Goal: Obtain resource: Obtain resource

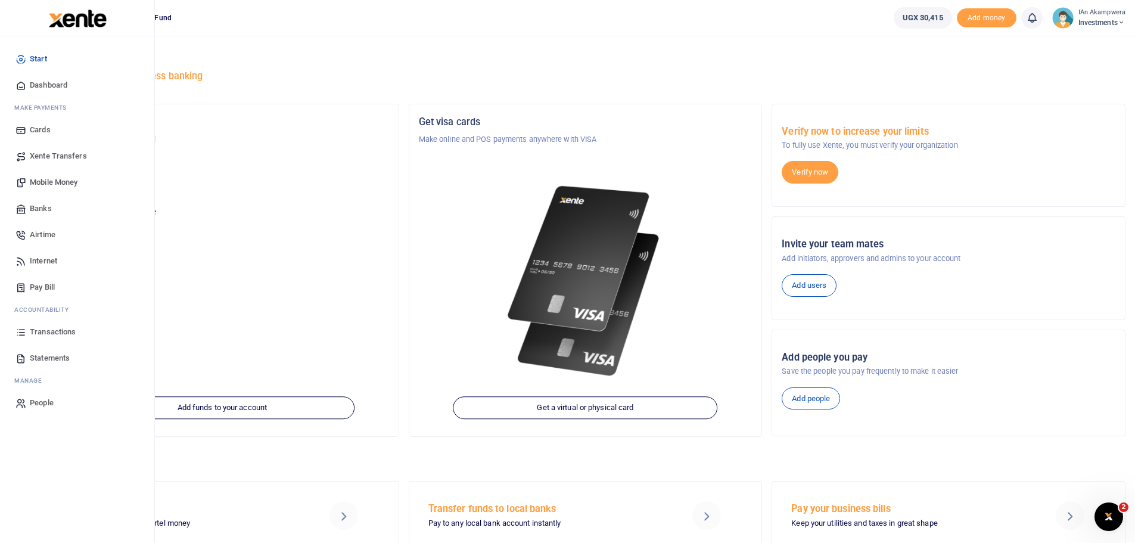
click at [43, 328] on span "Transactions" at bounding box center [53, 332] width 46 height 12
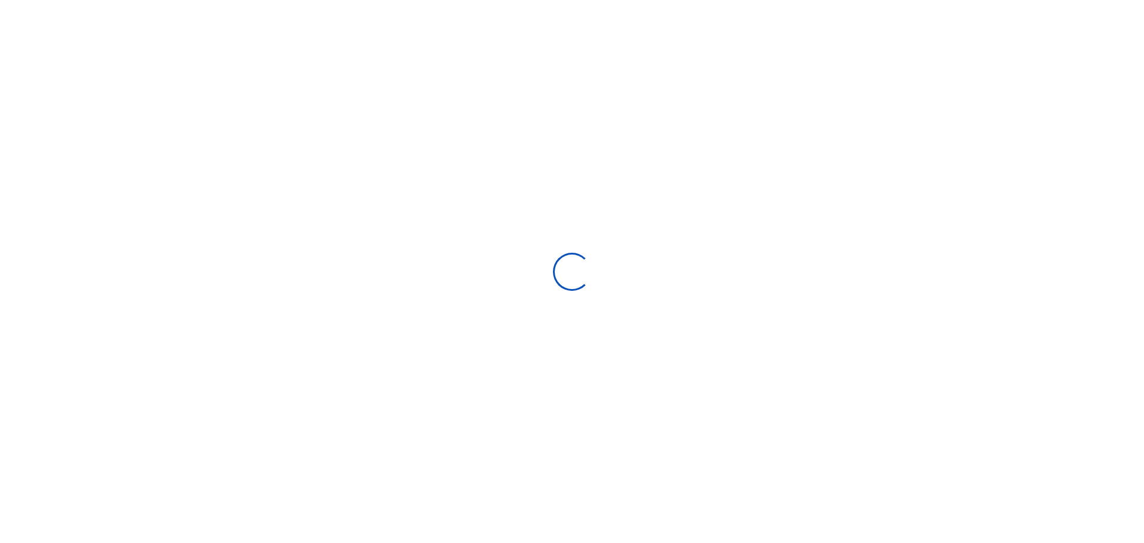
select select
type input "[DATE] - [DATE]"
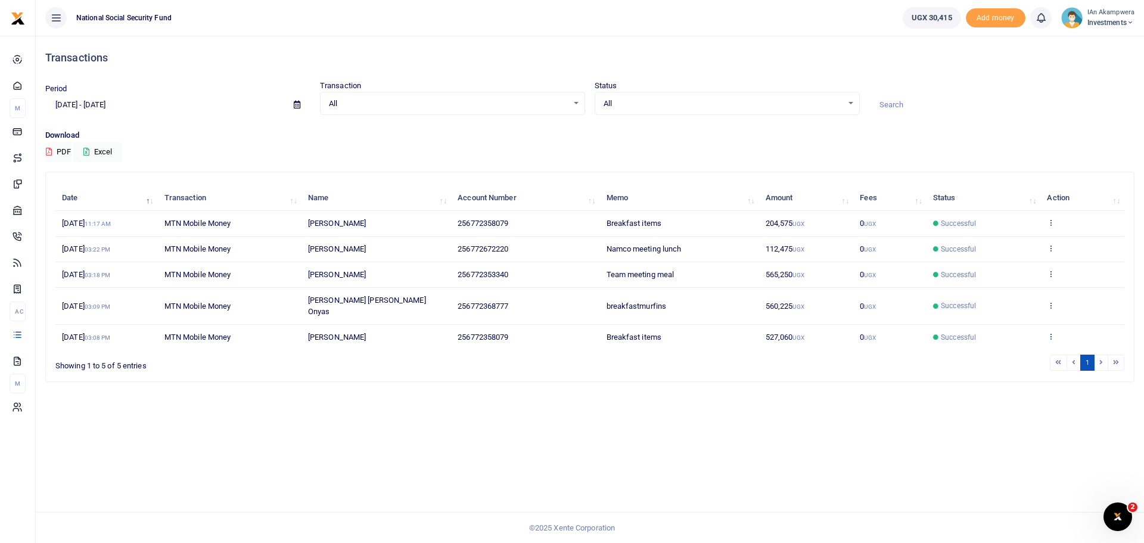
click at [1052, 332] on icon at bounding box center [1051, 336] width 8 height 8
click at [1042, 284] on link "View details" at bounding box center [1007, 292] width 94 height 17
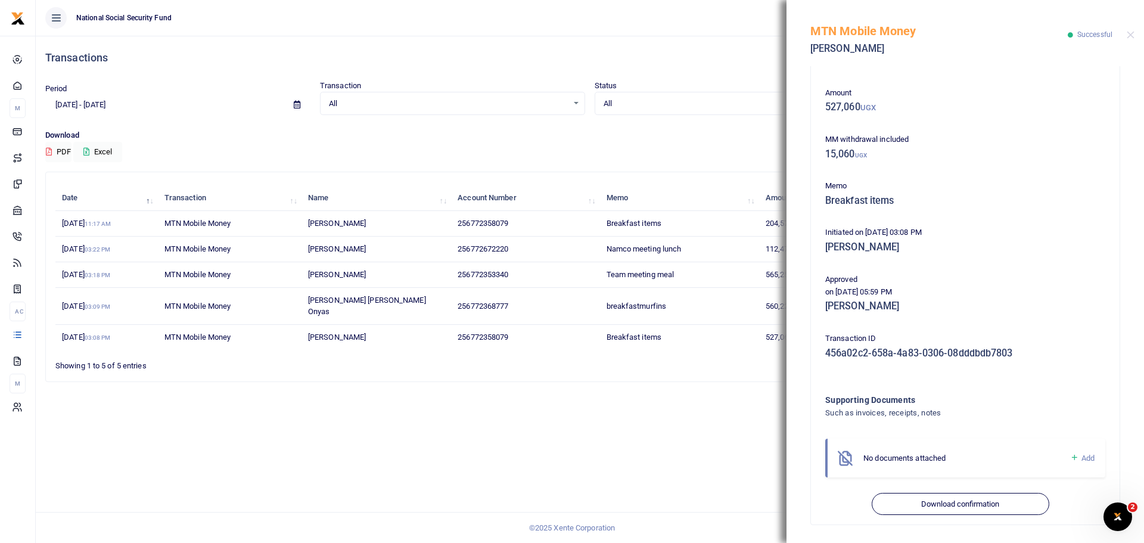
scroll to position [44, 0]
click at [958, 507] on button "Download confirmation" at bounding box center [960, 503] width 177 height 23
click at [1132, 33] on button "Close" at bounding box center [1131, 35] width 8 height 8
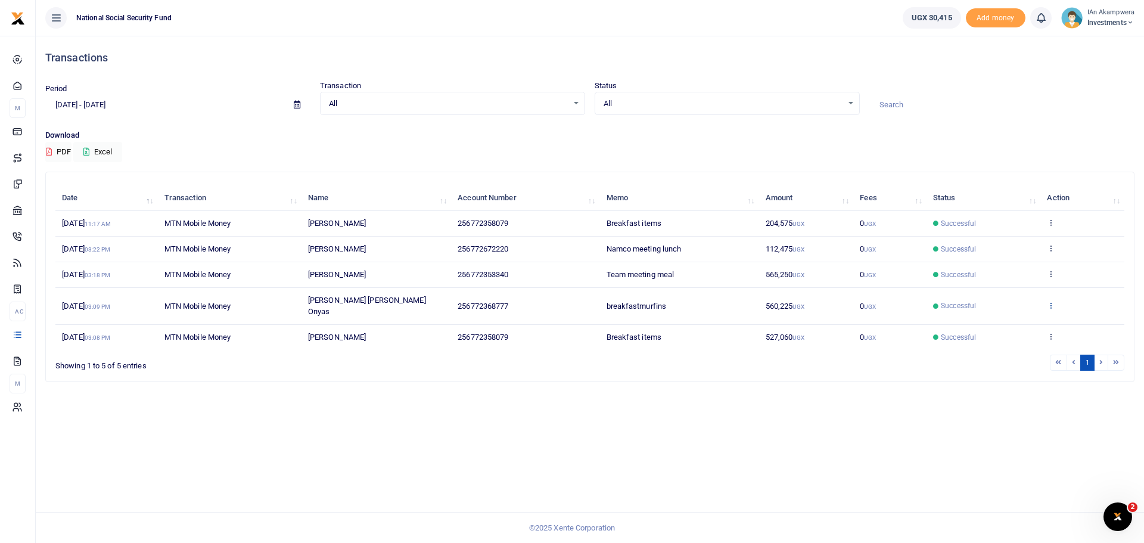
click at [1050, 301] on icon at bounding box center [1051, 305] width 8 height 8
click at [1032, 318] on link "View details" at bounding box center [1007, 319] width 94 height 17
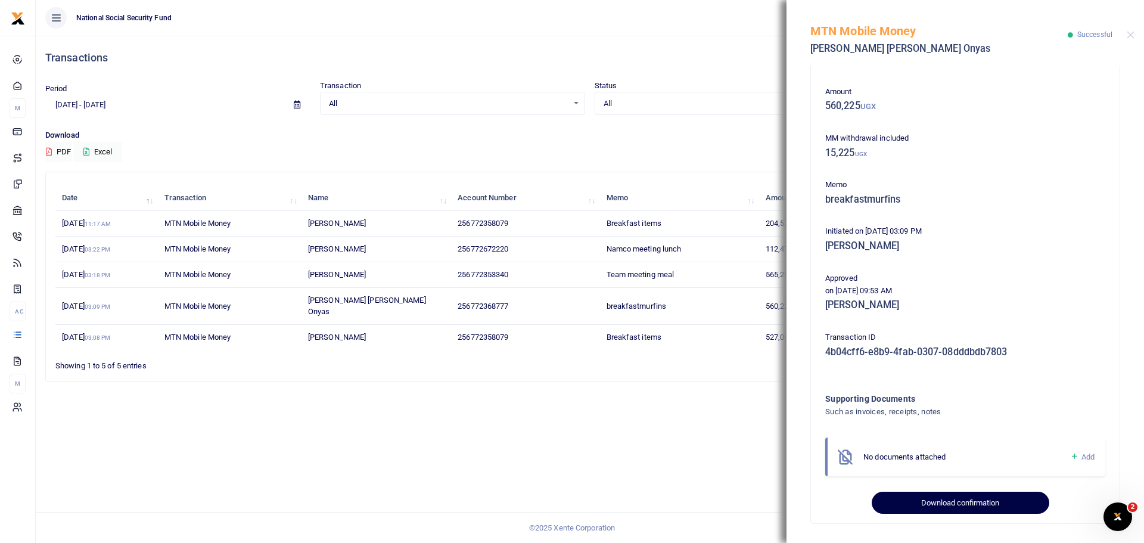
click at [928, 503] on button "Download confirmation" at bounding box center [960, 503] width 177 height 23
click at [1133, 35] on button "Close" at bounding box center [1131, 35] width 8 height 8
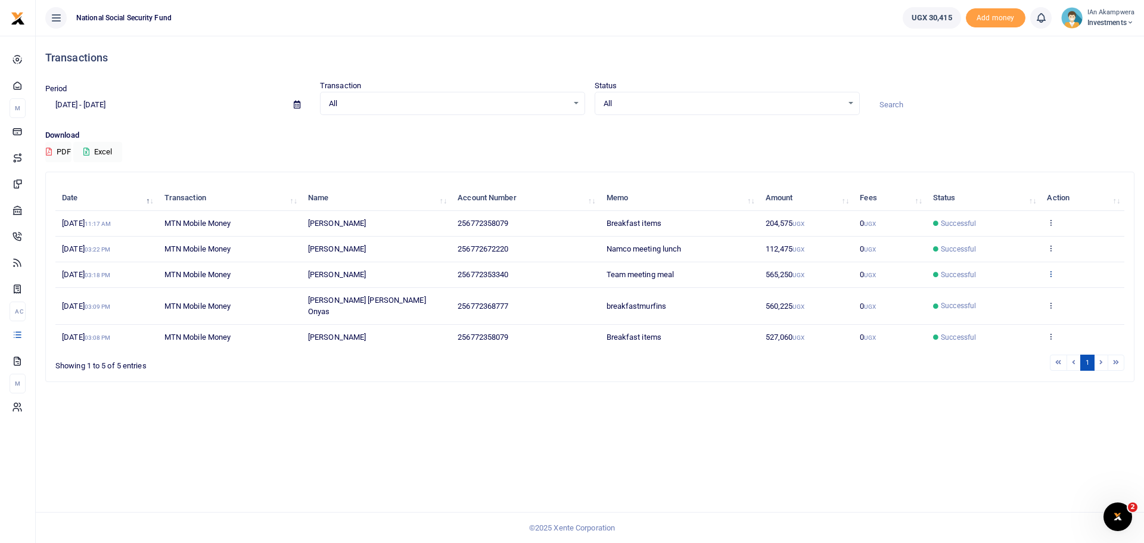
click at [1052, 269] on icon at bounding box center [1051, 273] width 8 height 8
click at [1008, 291] on link "View details" at bounding box center [1007, 293] width 94 height 17
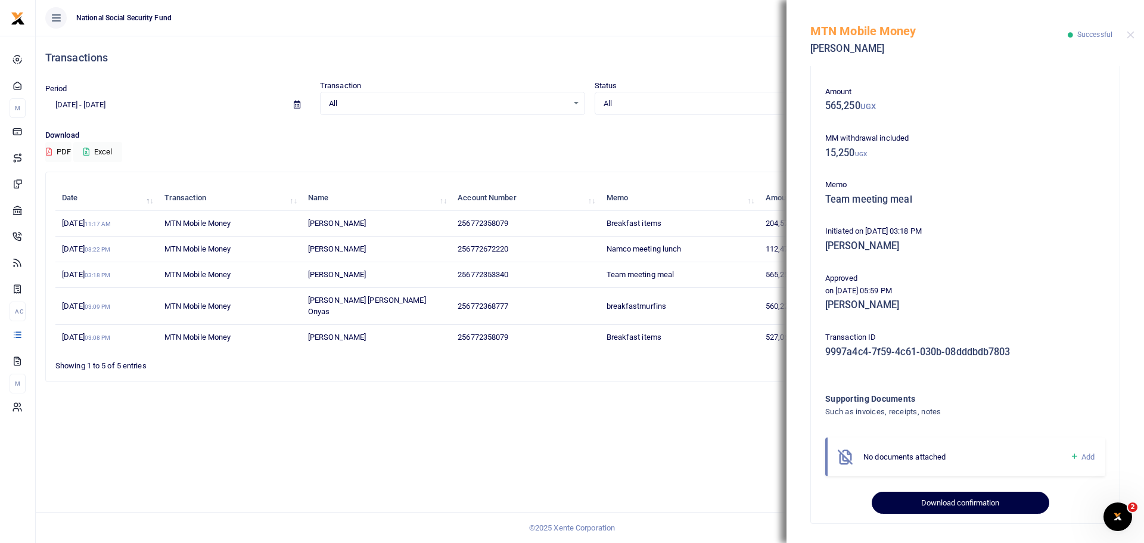
click at [932, 505] on button "Download confirmation" at bounding box center [960, 503] width 177 height 23
click at [1129, 35] on button "Close" at bounding box center [1131, 35] width 8 height 8
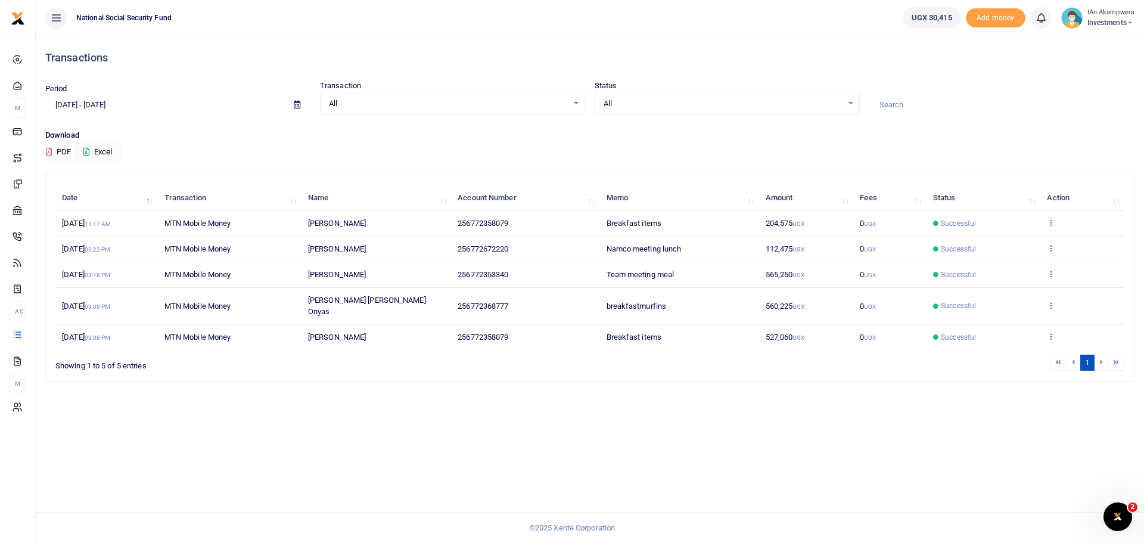
click at [1048, 247] on icon at bounding box center [1051, 248] width 8 height 8
click at [1023, 273] on link "View details" at bounding box center [1007, 268] width 94 height 17
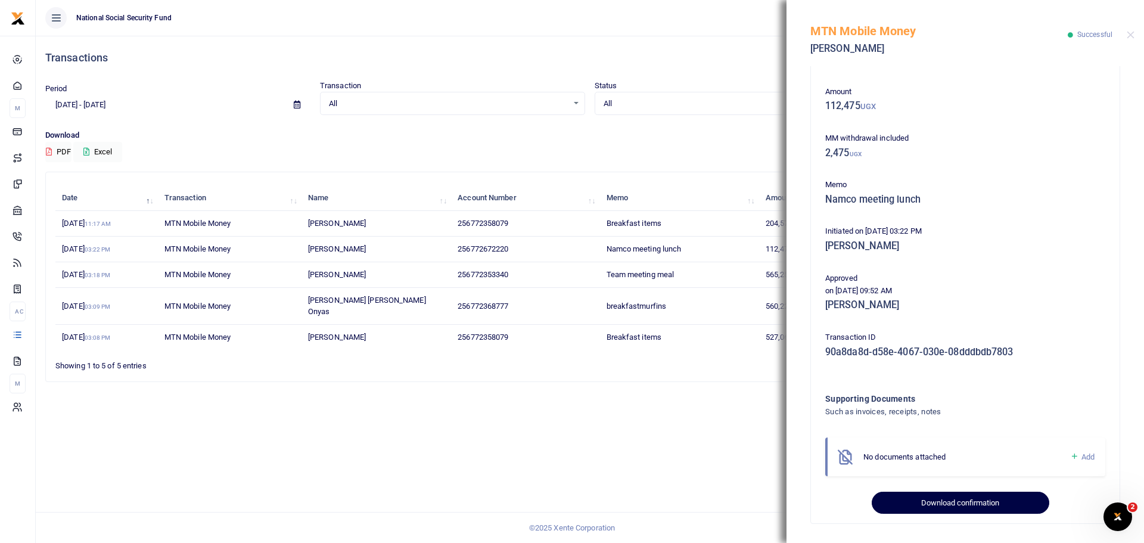
click at [958, 494] on button "Download confirmation" at bounding box center [960, 503] width 177 height 23
click at [1129, 36] on button "Close" at bounding box center [1131, 35] width 8 height 8
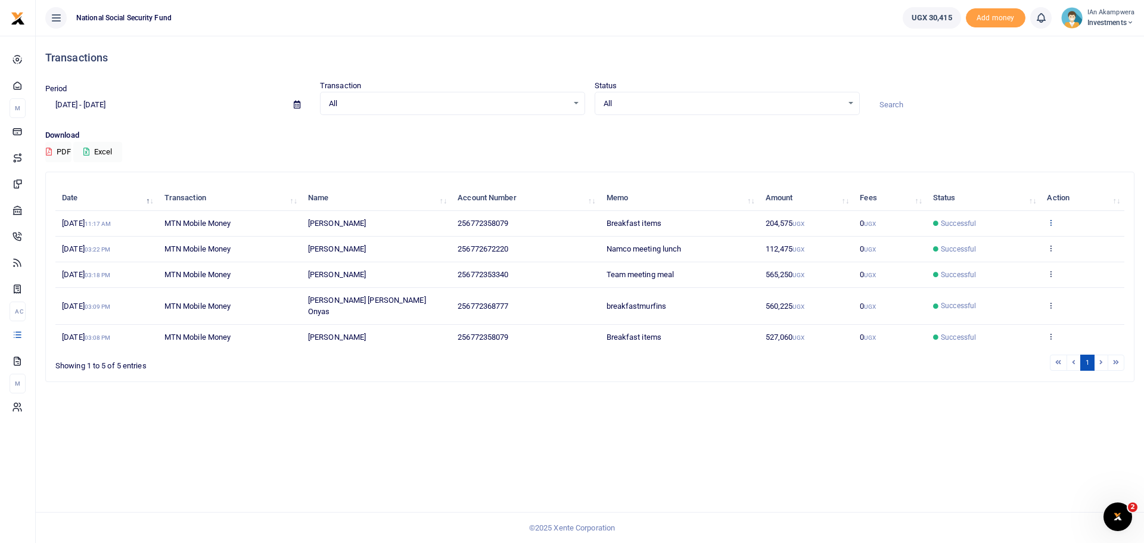
click at [1049, 220] on icon at bounding box center [1051, 222] width 8 height 8
click at [1026, 238] on link "View details" at bounding box center [1007, 242] width 94 height 17
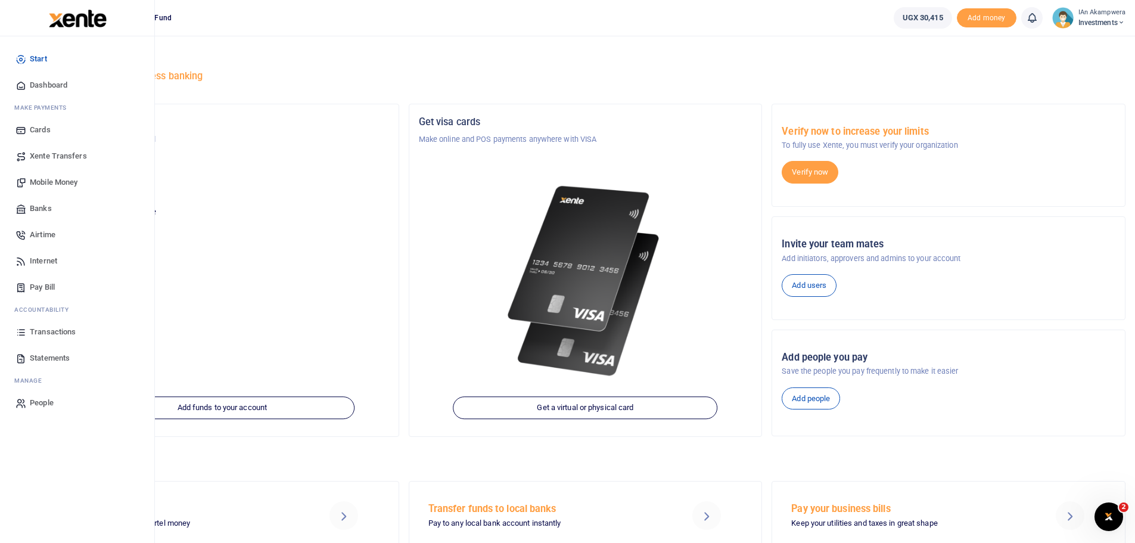
click at [48, 358] on span "Statements" at bounding box center [50, 358] width 40 height 12
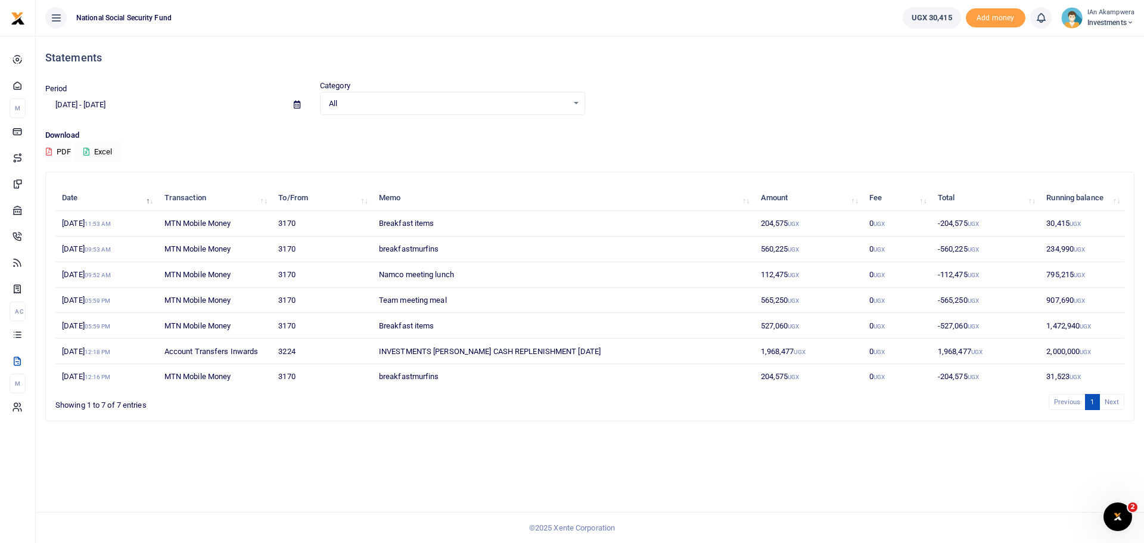
click at [100, 152] on button "Excel" at bounding box center [97, 152] width 49 height 20
click at [63, 105] on input "[DATE] - [DATE]" at bounding box center [164, 105] width 239 height 20
click at [62, 104] on input "07/14/2025 - 08/26/2025" at bounding box center [164, 105] width 239 height 20
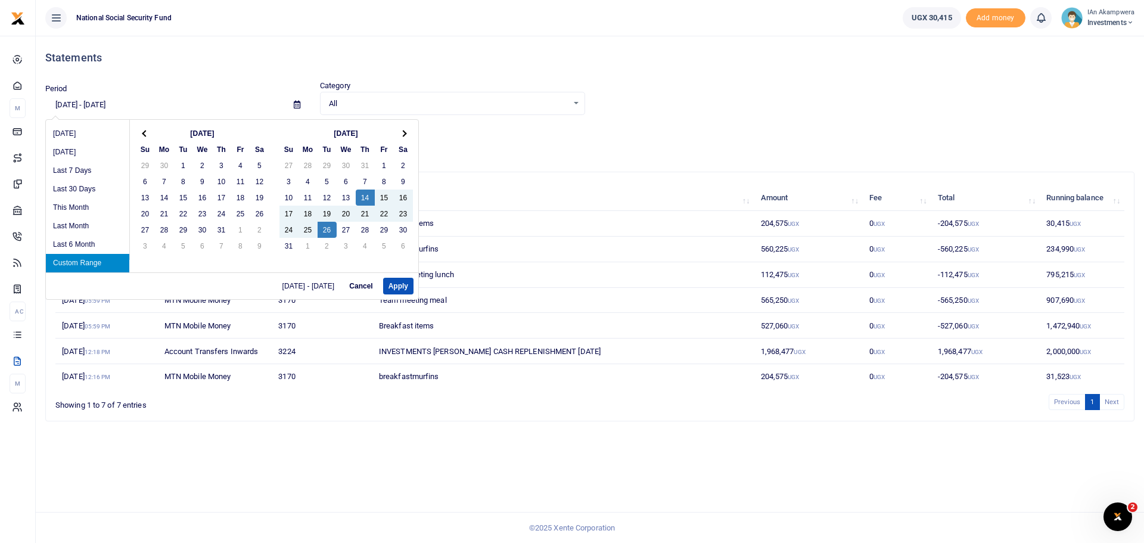
type input "08/14/2025 - 08/26/2025"
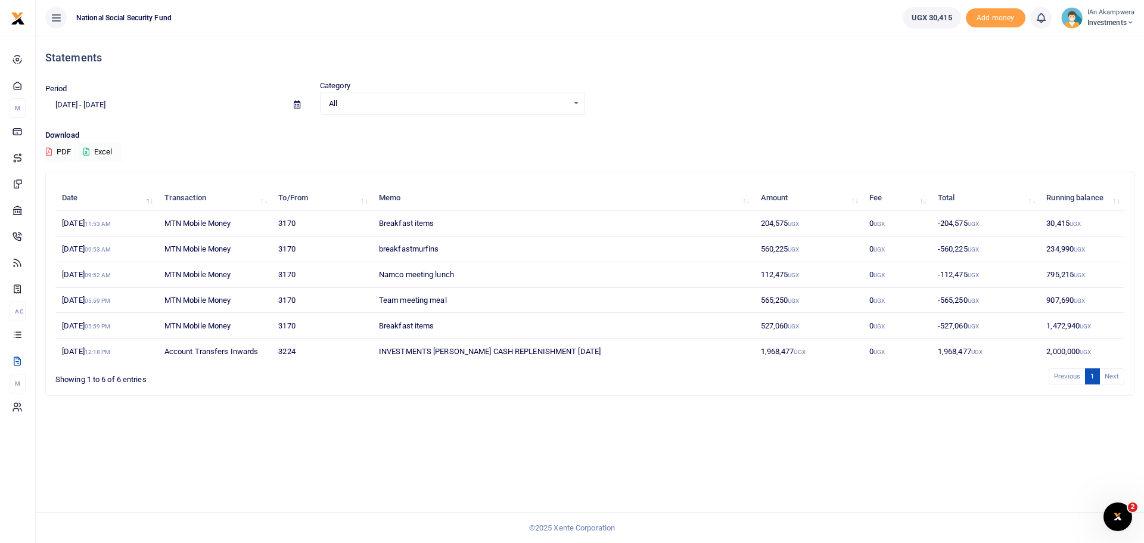
click at [107, 155] on button "Excel" at bounding box center [97, 152] width 49 height 20
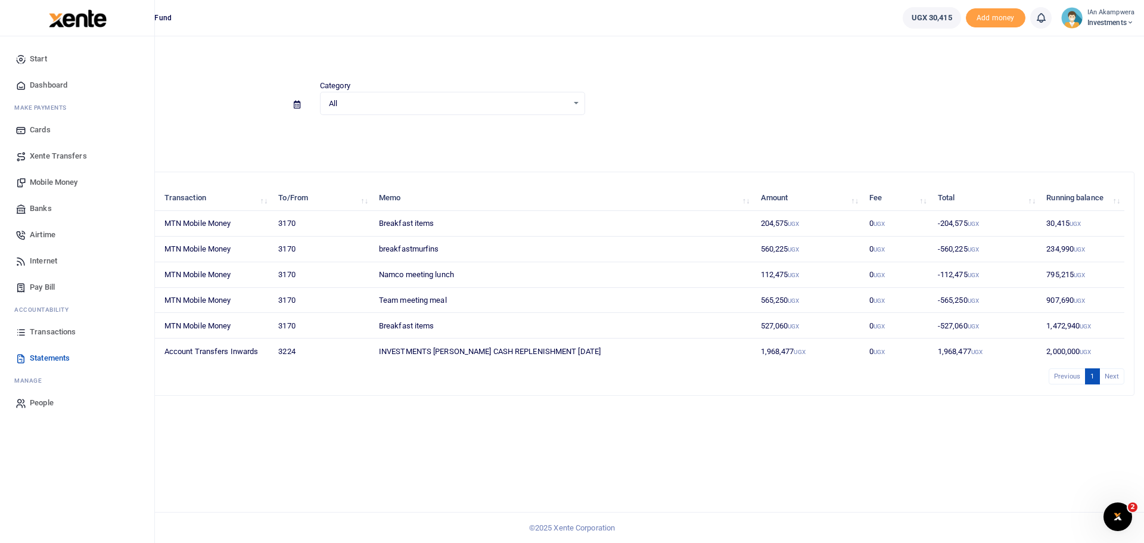
click at [36, 332] on span "Transactions" at bounding box center [53, 332] width 46 height 12
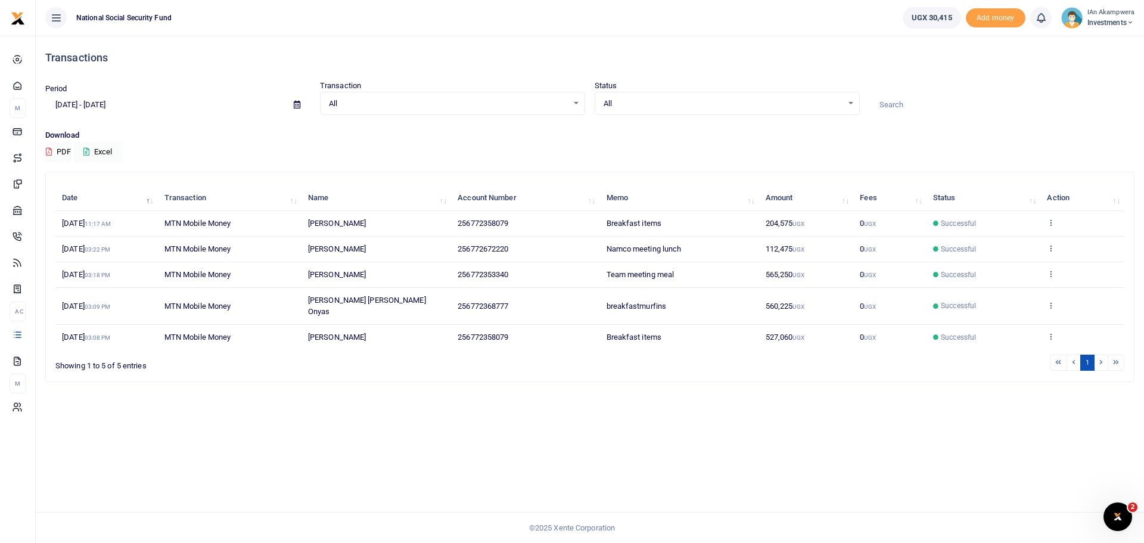
click at [1054, 218] on icon at bounding box center [1051, 222] width 8 height 8
click at [1021, 241] on link "View details" at bounding box center [1007, 242] width 94 height 17
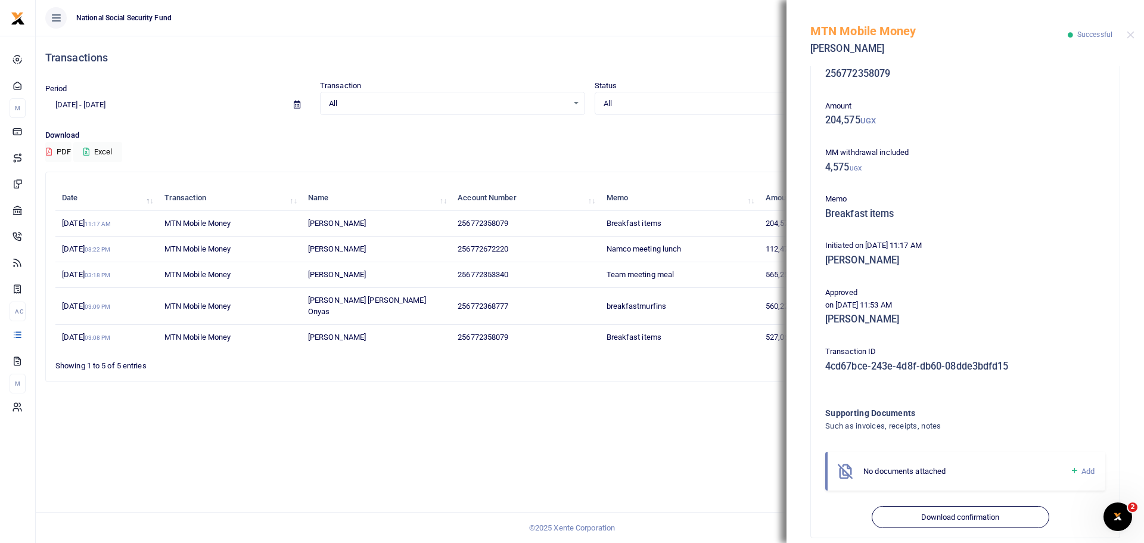
scroll to position [44, 0]
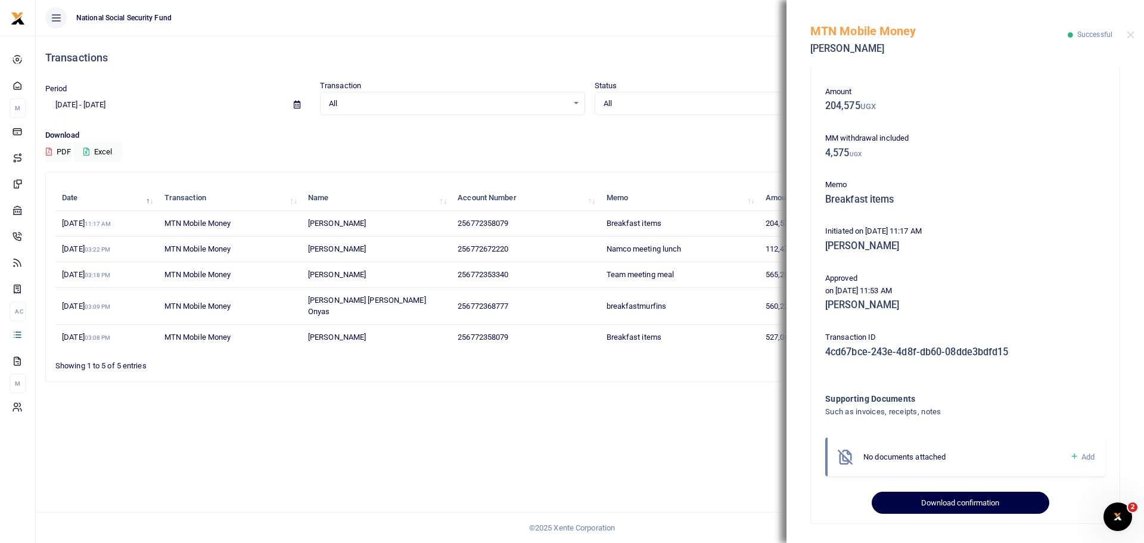
click at [920, 504] on button "Download confirmation" at bounding box center [960, 503] width 177 height 23
click at [909, 497] on button "Download confirmation" at bounding box center [960, 503] width 177 height 23
